Goal: Task Accomplishment & Management: Manage account settings

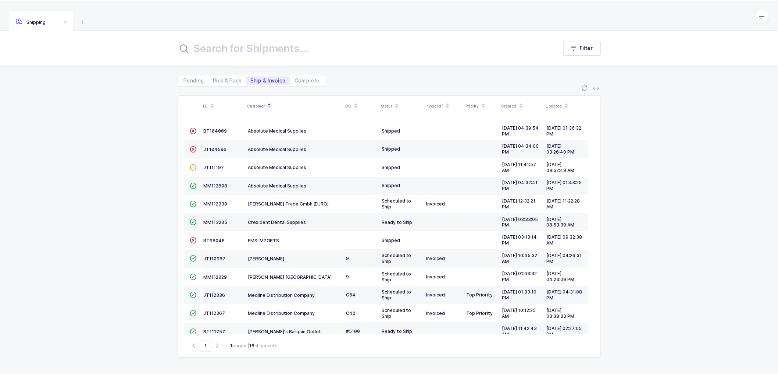
scroll to position [46, 0]
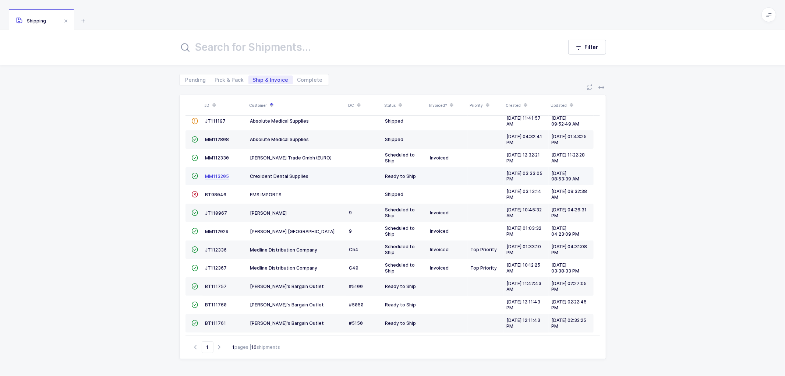
click at [212, 175] on span "MM113205" at bounding box center [217, 176] width 24 height 6
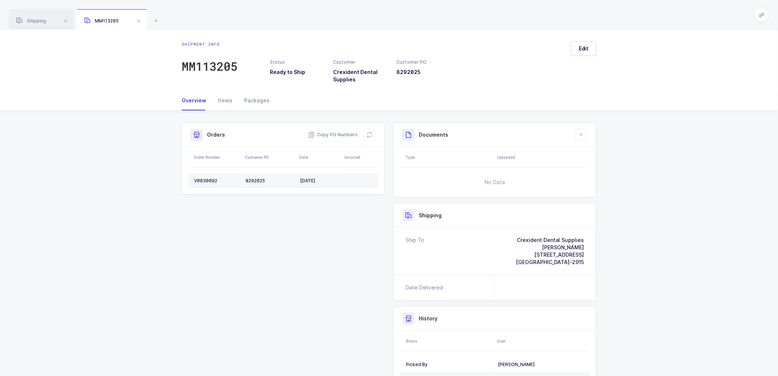
click at [208, 175] on td "V0030092" at bounding box center [215, 180] width 55 height 15
click at [208, 178] on div "V0030092" at bounding box center [217, 181] width 46 height 6
click at [206, 179] on div "V0030092" at bounding box center [217, 181] width 46 height 6
copy div "V0030092"
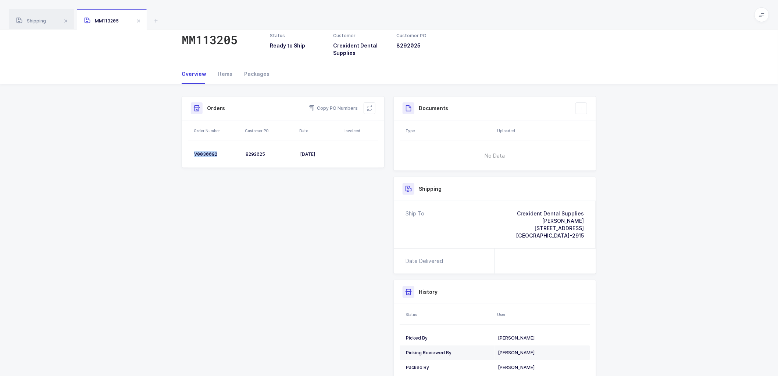
scroll to position [41, 0]
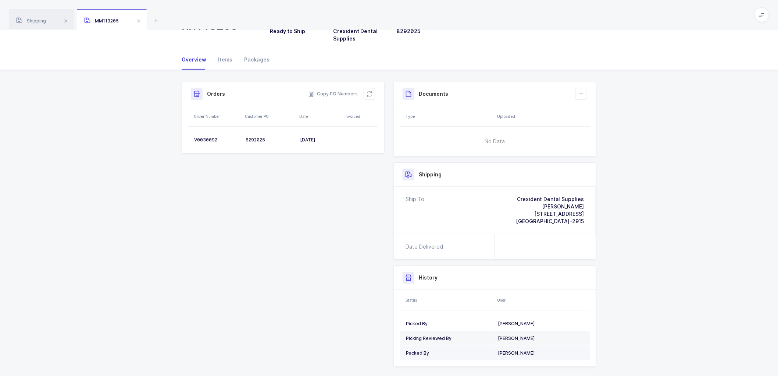
click at [528, 350] on div "[PERSON_NAME]" at bounding box center [541, 353] width 86 height 6
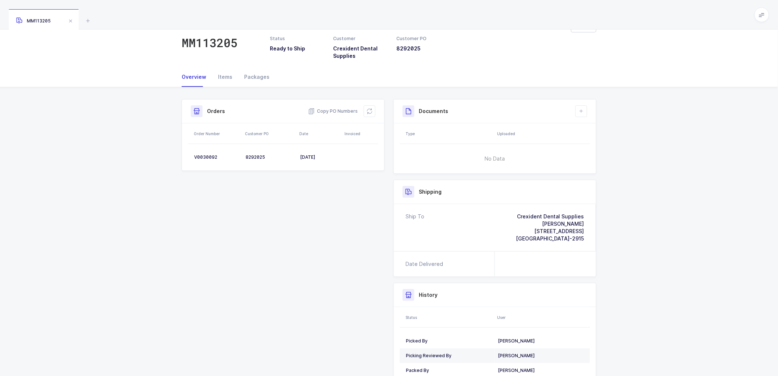
scroll to position [41, 0]
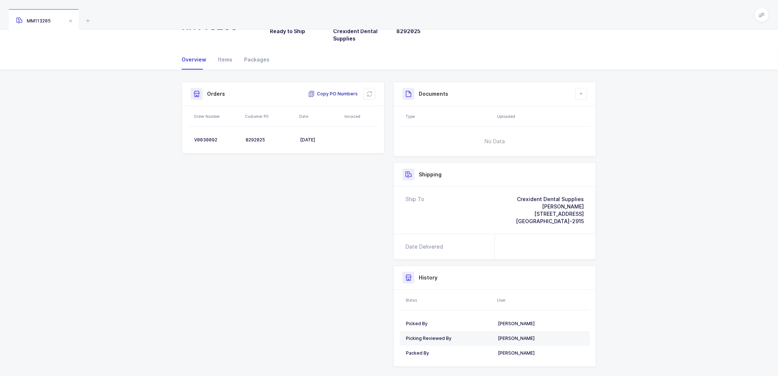
drag, startPoint x: 330, startPoint y: 91, endPoint x: 326, endPoint y: 92, distance: 3.8
click at [330, 91] on span "Copy PO Numbers" at bounding box center [333, 93] width 50 height 7
drag, startPoint x: 256, startPoint y: 58, endPoint x: 278, endPoint y: 58, distance: 22.8
click at [257, 57] on div "Packages" at bounding box center [253, 60] width 31 height 20
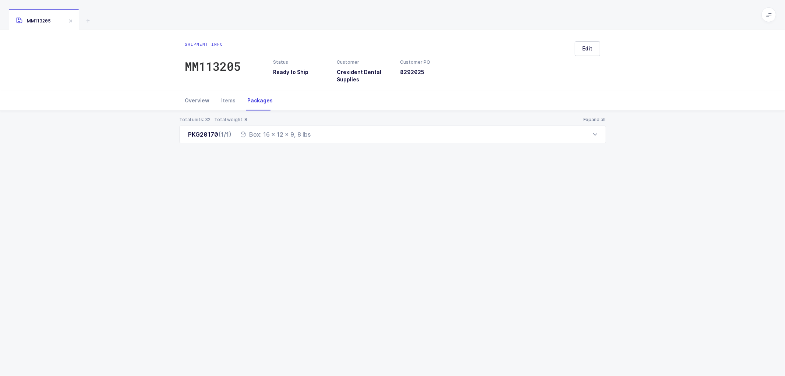
drag, startPoint x: 190, startPoint y: 99, endPoint x: 194, endPoint y: 100, distance: 4.1
click at [190, 99] on div "Overview" at bounding box center [200, 100] width 31 height 20
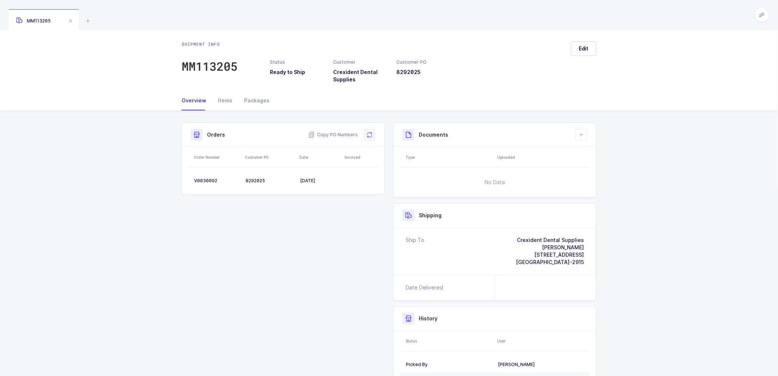
click at [372, 132] on icon at bounding box center [370, 135] width 6 height 6
click at [582, 43] on button "Edit" at bounding box center [583, 48] width 25 height 15
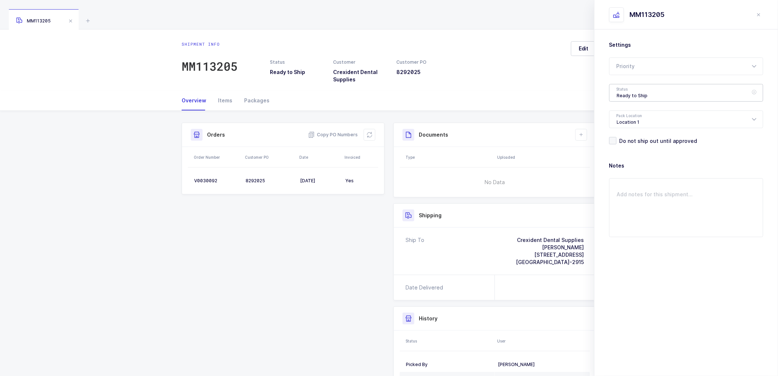
click at [620, 89] on div "Ready to Ship" at bounding box center [687, 93] width 154 height 18
click at [622, 149] on span "Shipped" at bounding box center [627, 149] width 21 height 6
type input "Shipped"
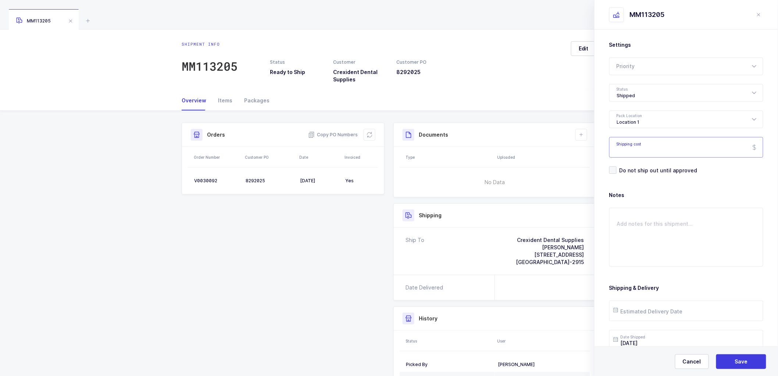
click at [634, 146] on input "Shipping cost" at bounding box center [687, 147] width 154 height 21
paste input "13.61"
type input "13.61"
drag, startPoint x: 732, startPoint y: 359, endPoint x: 729, endPoint y: 354, distance: 5.5
click at [732, 358] on button "Save" at bounding box center [742, 361] width 50 height 15
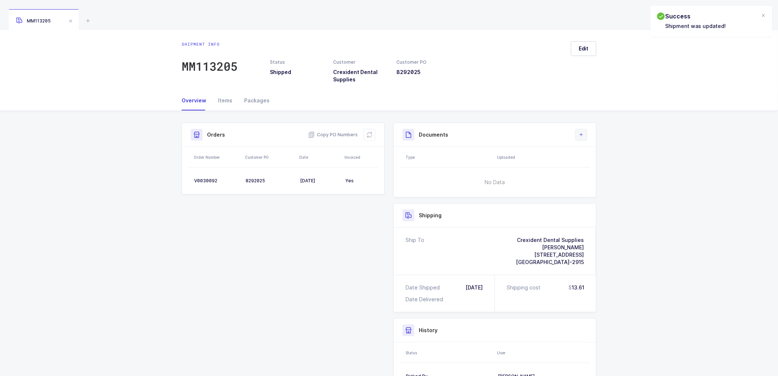
click at [581, 133] on icon at bounding box center [582, 135] width 6 height 6
click at [606, 153] on li "Create Document" at bounding box center [606, 156] width 55 height 12
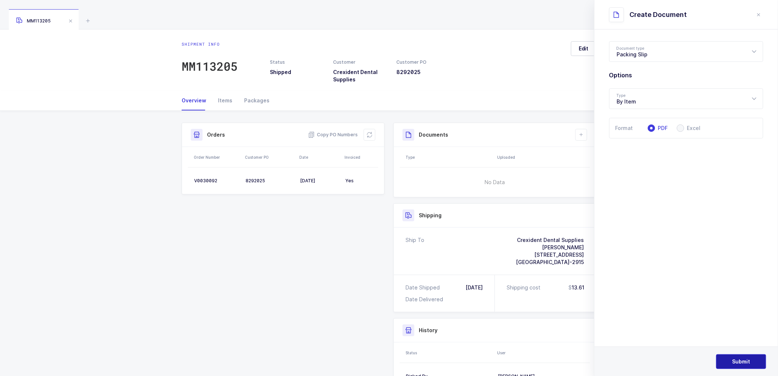
click at [733, 359] on span "Submit" at bounding box center [742, 361] width 18 height 7
